Goal: Task Accomplishment & Management: Manage account settings

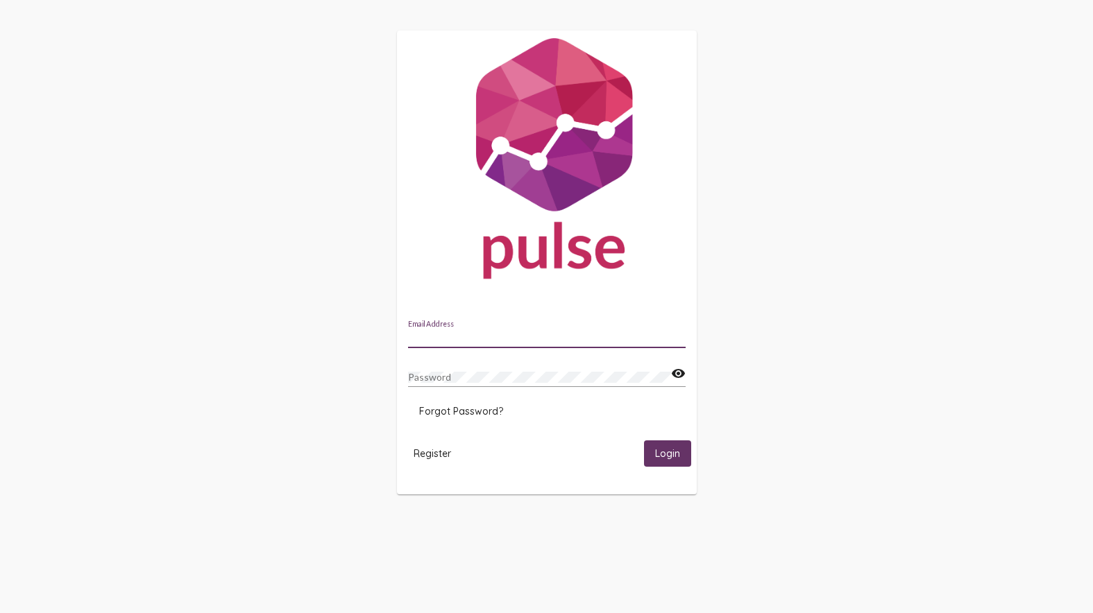
click at [466, 339] on input "Email Address" at bounding box center [547, 337] width 278 height 11
type input "[EMAIL_ADDRESS][DOMAIN_NAME]"
click at [644, 441] on button "Login" at bounding box center [667, 454] width 47 height 26
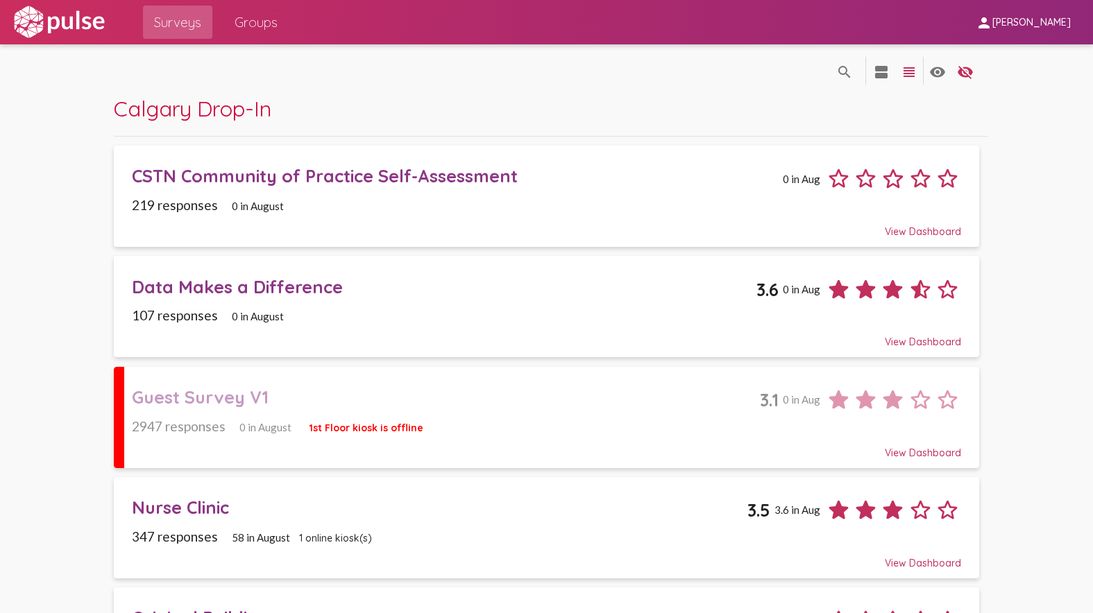
click at [558, 411] on div "Guest Survey V1 3.1 0 in Aug" at bounding box center [546, 394] width 829 height 37
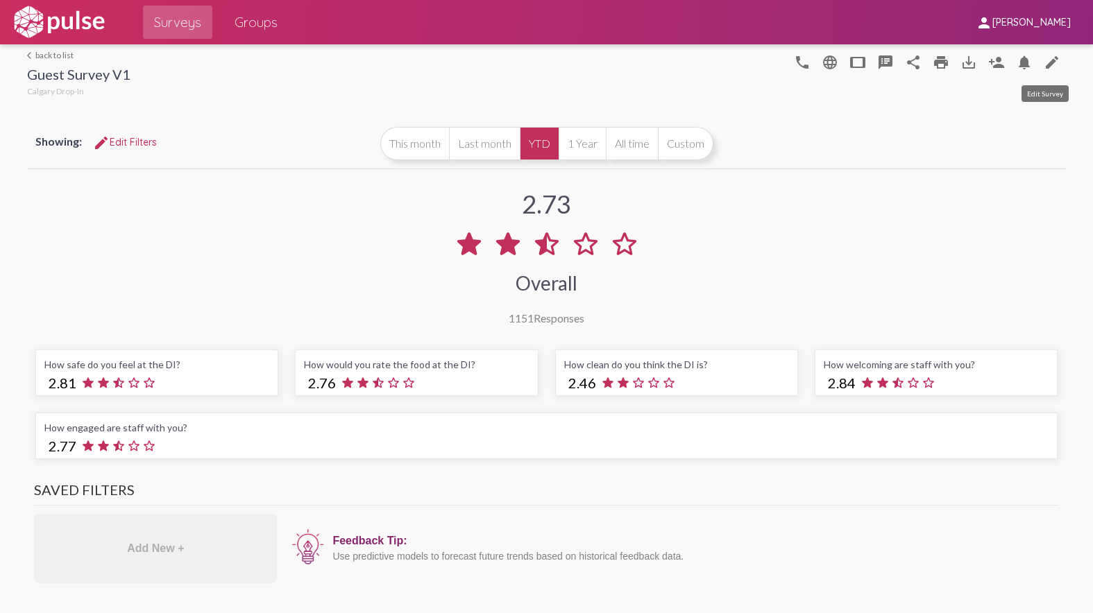
click at [1046, 67] on mat-icon "edit" at bounding box center [1052, 62] width 17 height 17
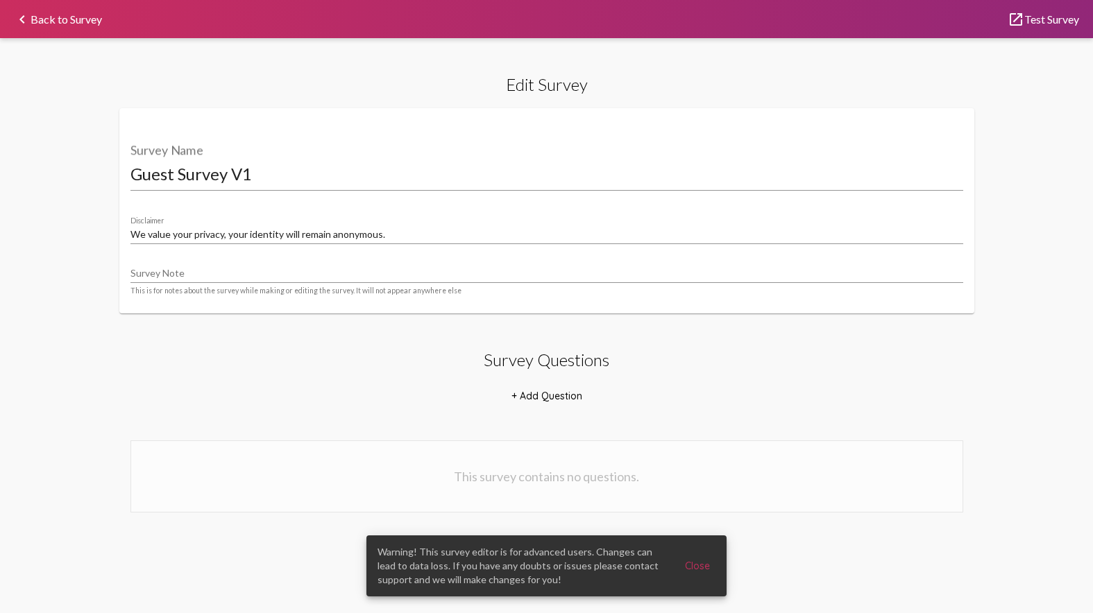
select select "[1,2]"
select select "8947"
select select "18877"
select select "8948"
select select "18880"
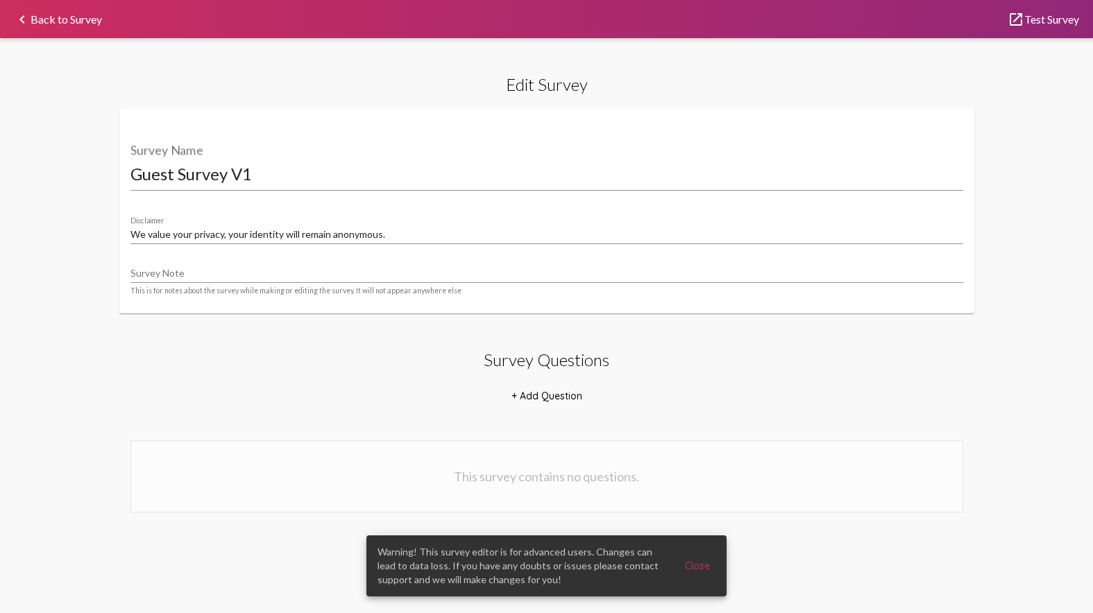
select select "8951"
select select "18881"
select select "8951"
select select "18882"
select select "8951"
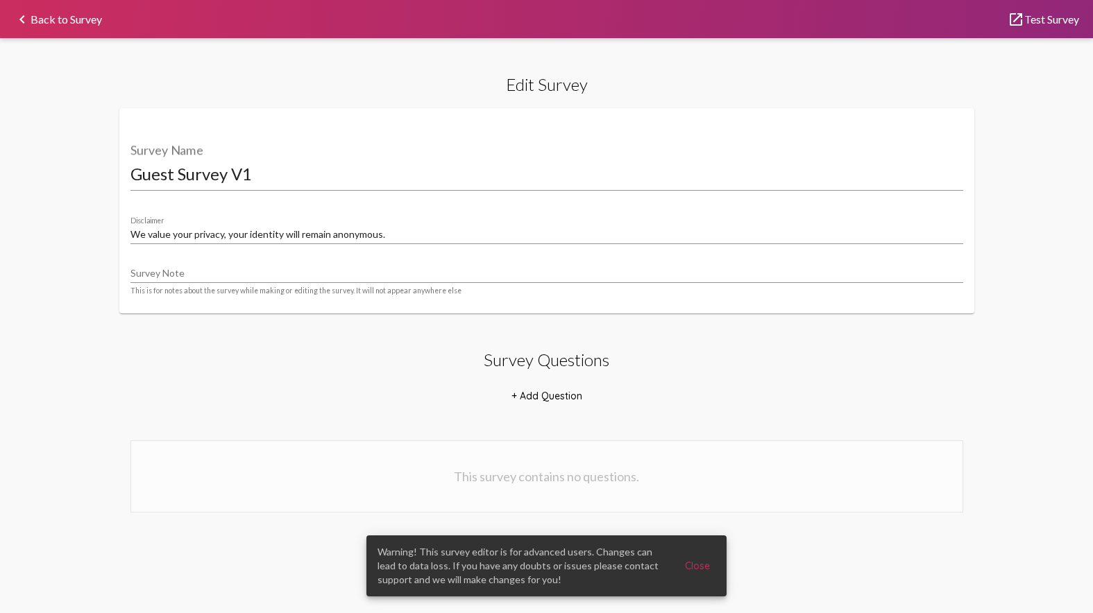
select select "[1,2]"
select select "8953"
select select "22071"
select select "10770"
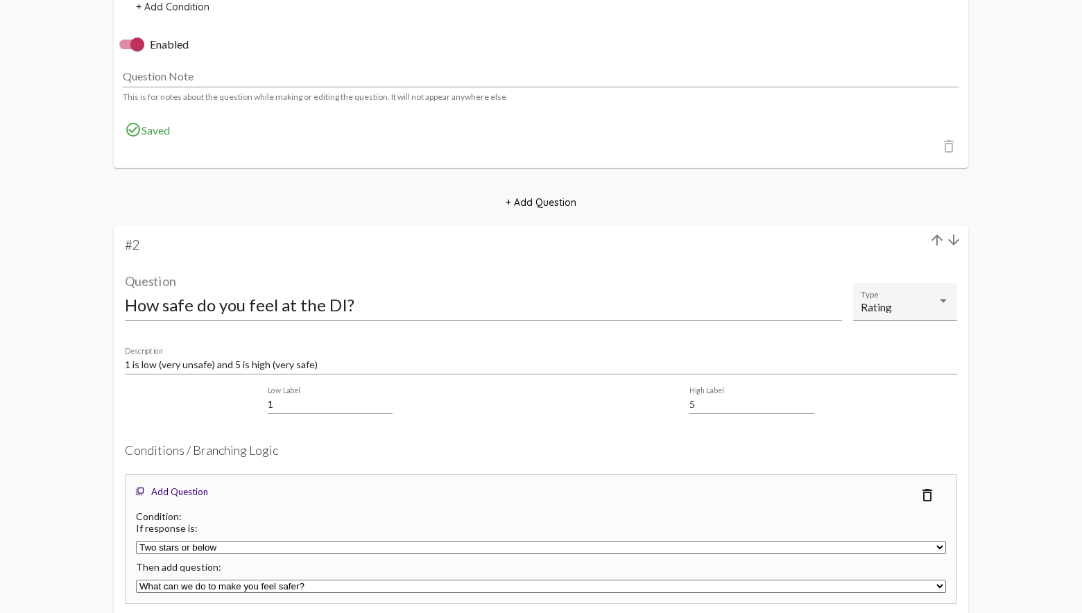
scroll to position [1238, 0]
